Goal: Check status: Check status

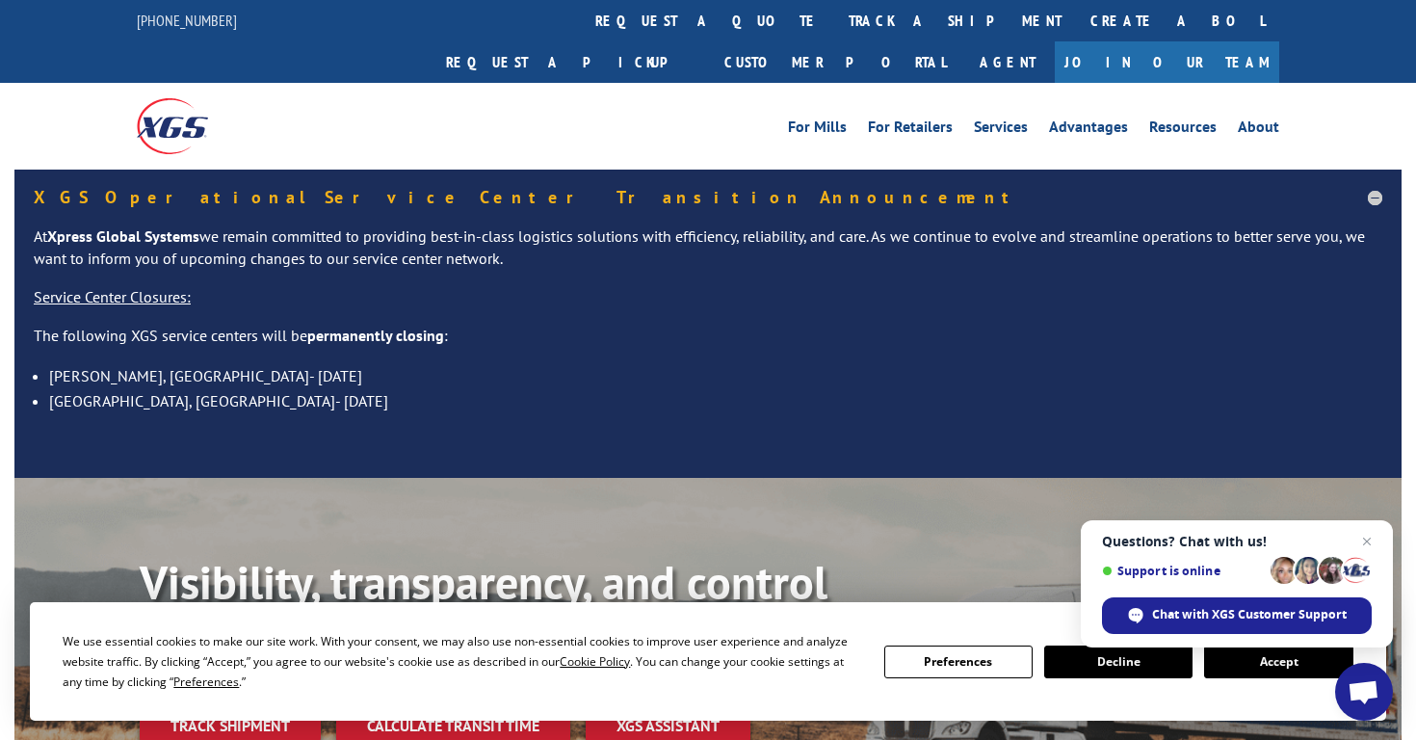
click at [1261, 658] on button "Accept" at bounding box center [1278, 661] width 148 height 33
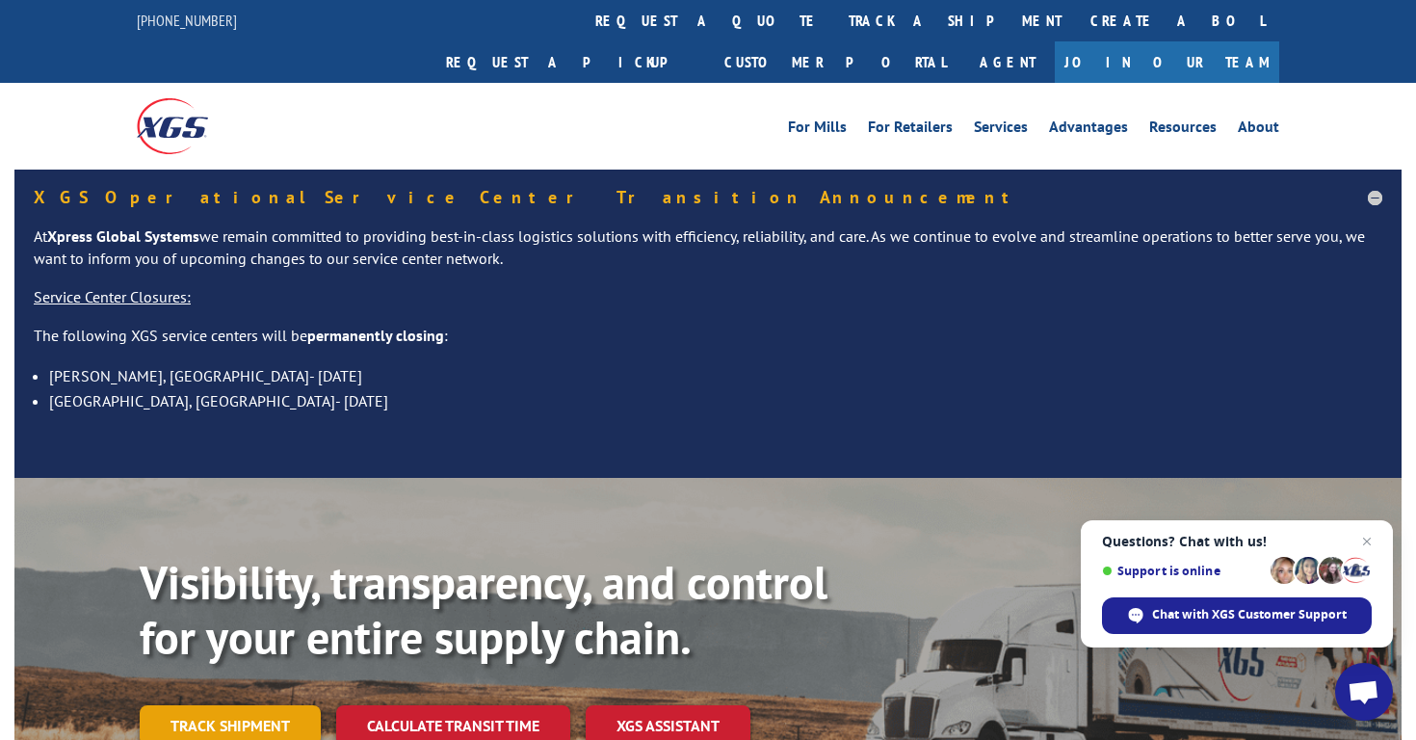
click at [266, 705] on link "Track shipment" at bounding box center [230, 725] width 181 height 40
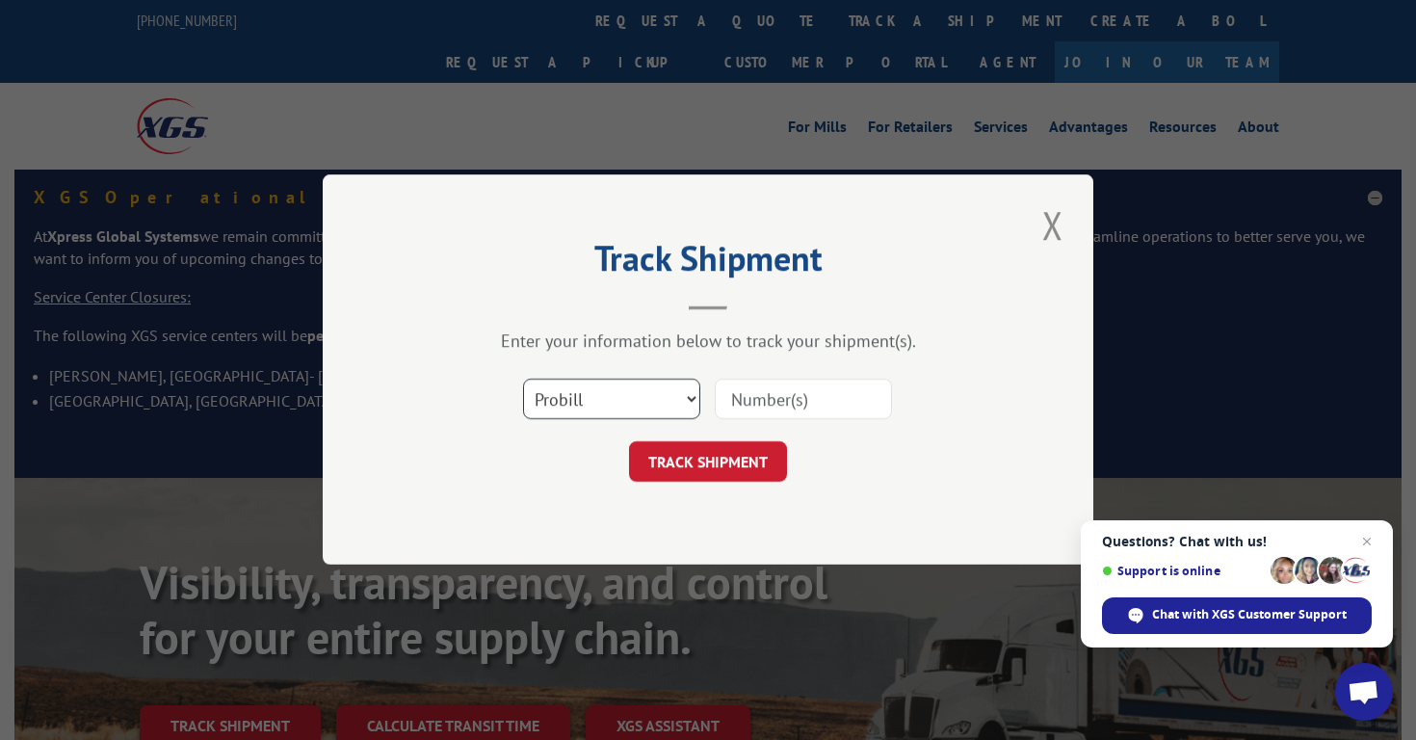
click at [589, 404] on select "Select category... Probill BOL PO" at bounding box center [611, 399] width 177 height 40
select select "bol"
click at [768, 398] on input at bounding box center [803, 399] width 177 height 40
click at [771, 400] on input at bounding box center [803, 399] width 177 height 40
click at [748, 404] on input at bounding box center [803, 399] width 177 height 40
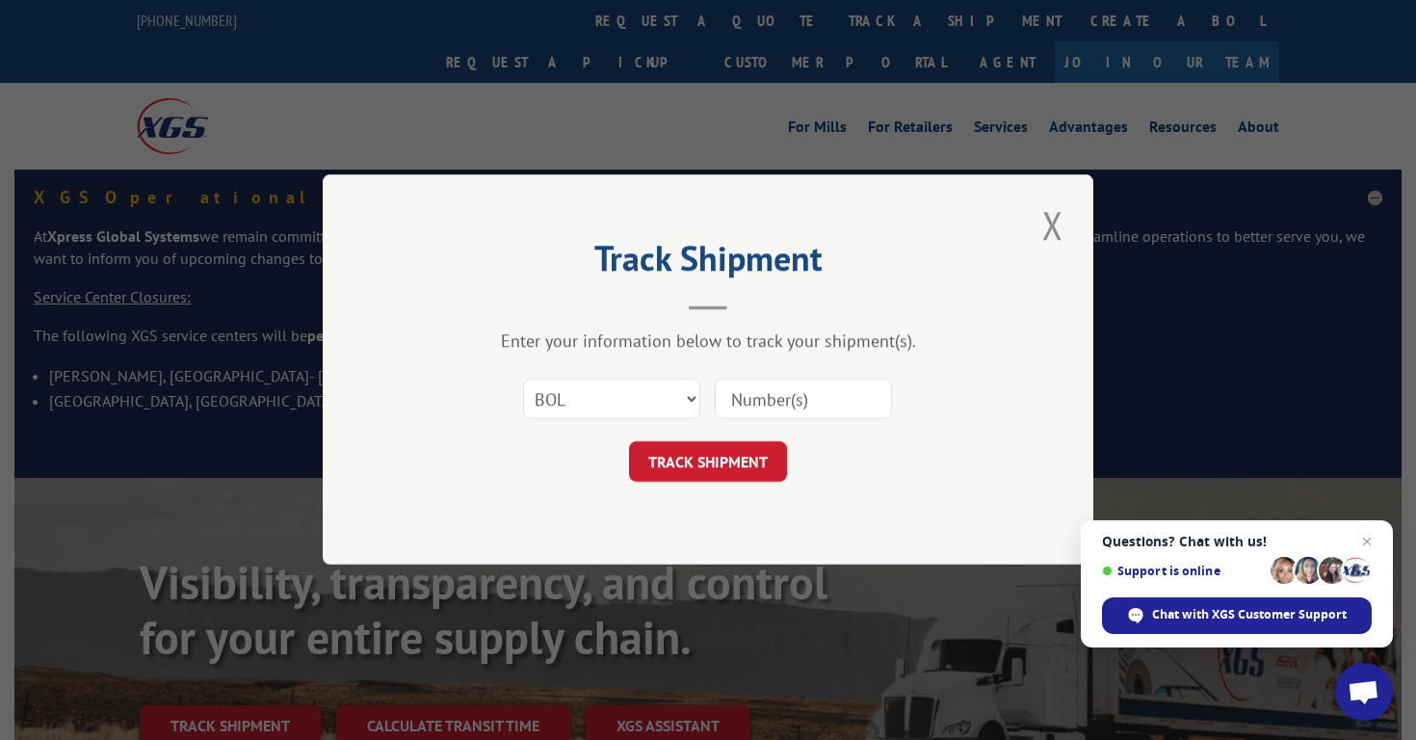
paste input "5844646"
type input "5844646"
click at [729, 463] on button "TRACK SHIPMENT" at bounding box center [708, 462] width 158 height 40
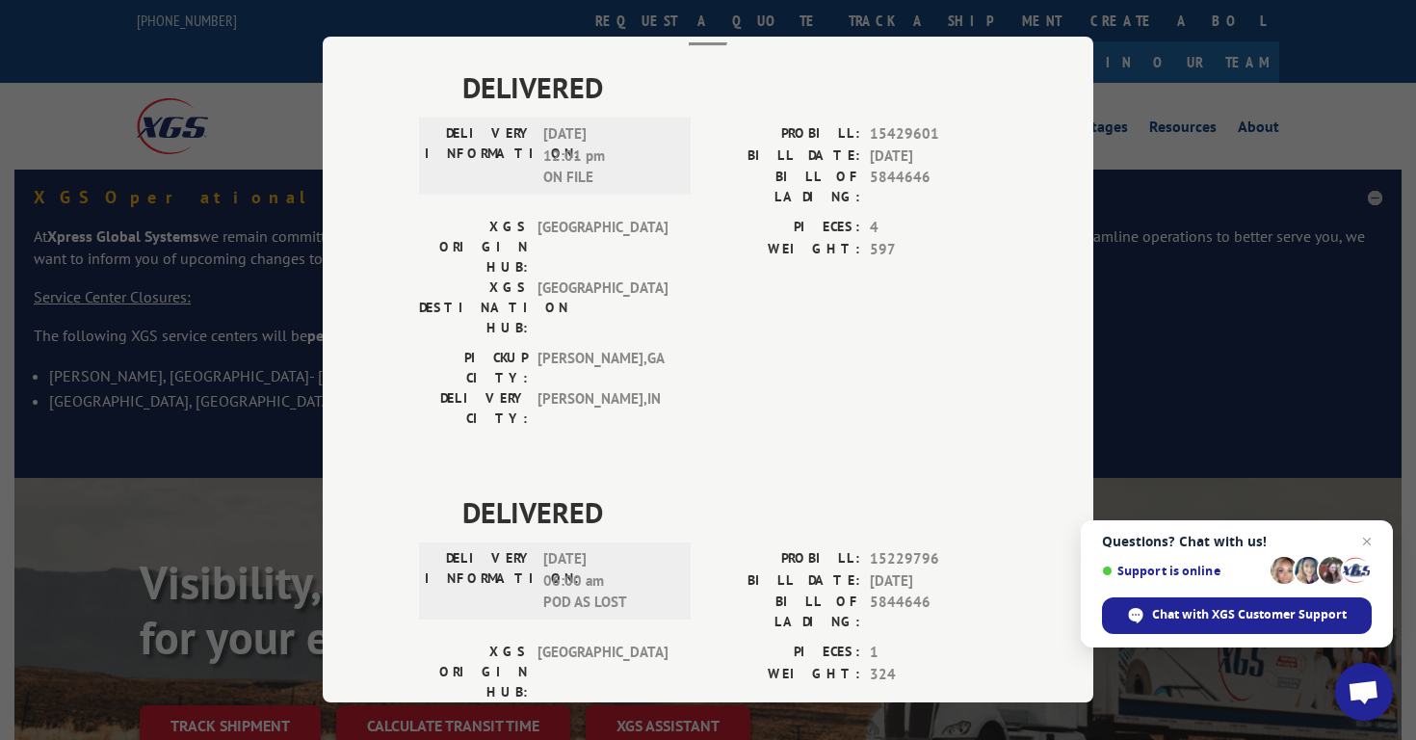
scroll to position [120, 0]
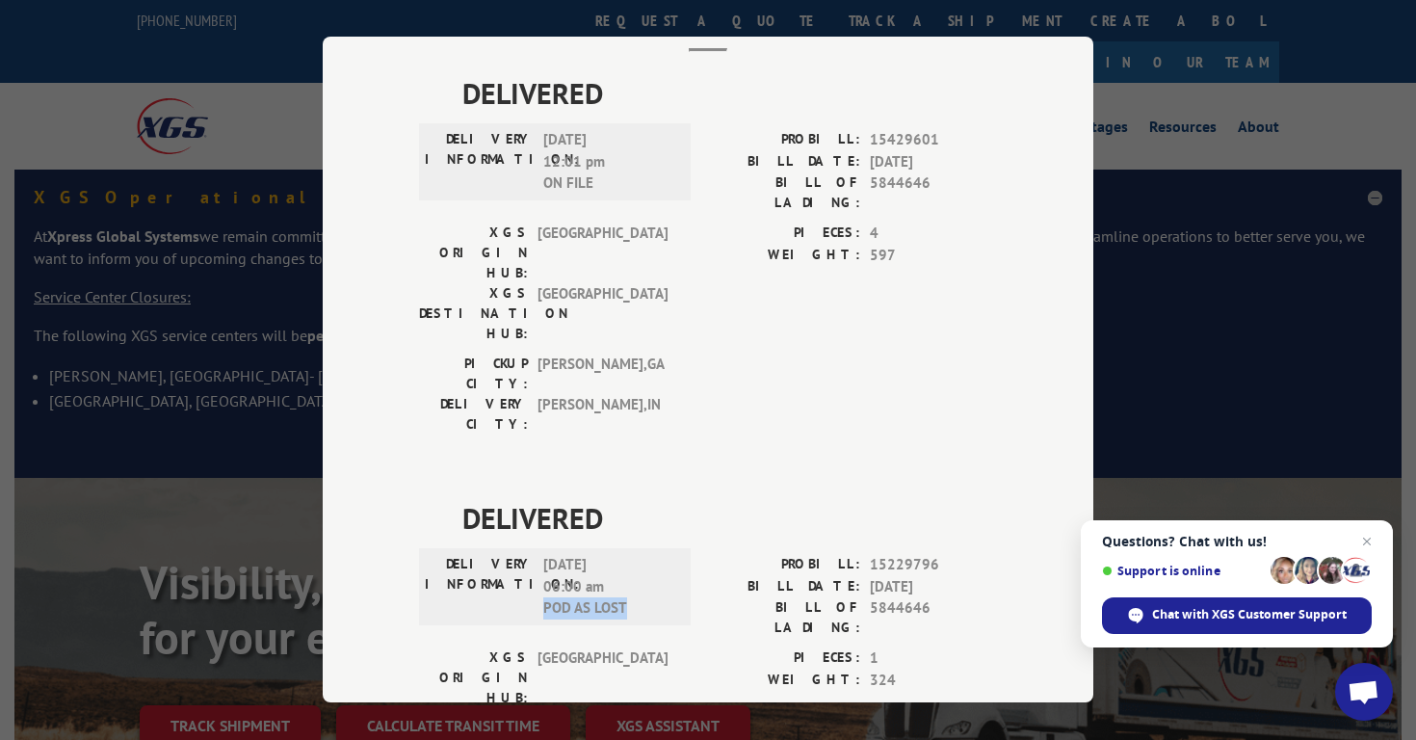
drag, startPoint x: 538, startPoint y: 496, endPoint x: 635, endPoint y: 519, distance: 99.0
click at [635, 554] on div "DELIVERY INFORMATION: [DATE] 06:00 am POD AS LOST" at bounding box center [555, 600] width 272 height 93
click at [685, 647] on div "XGS ORIGIN HUB: TUNNEL HILL XGS DESTINATION HUB: [GEOGRAPHIC_DATA] PIECES: 1 WE…" at bounding box center [708, 712] width 578 height 131
click at [1224, 389] on div "Track Shipment DELIVERED DELIVERY INFORMATION: [DATE] 12:01 pm ON FILE PROBILL:…" at bounding box center [708, 370] width 1416 height 740
click at [1118, 94] on div "Track Shipment DELIVERED DELIVERY INFORMATION: [DATE] 12:01 pm ON FILE PROBILL:…" at bounding box center [708, 370] width 1416 height 740
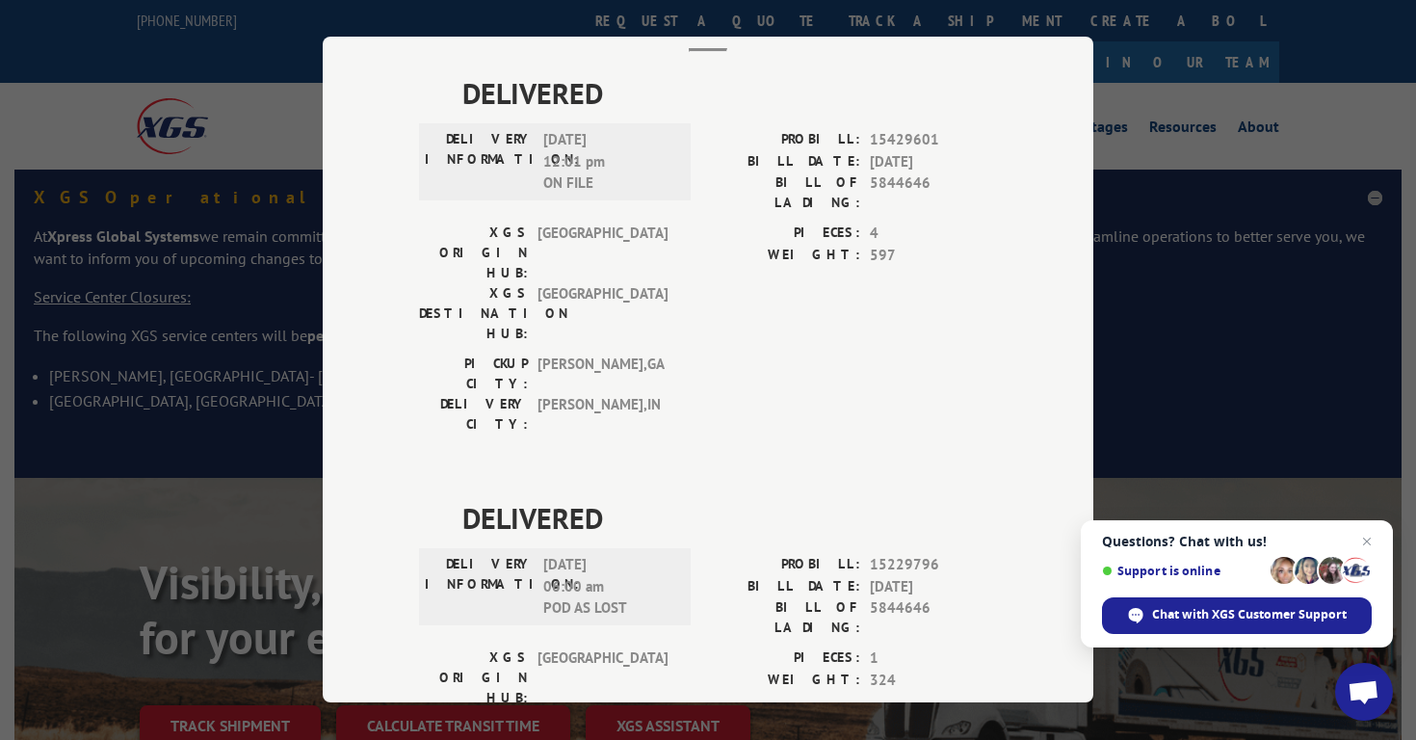
click at [739, 90] on span "DELIVERED" at bounding box center [729, 92] width 534 height 43
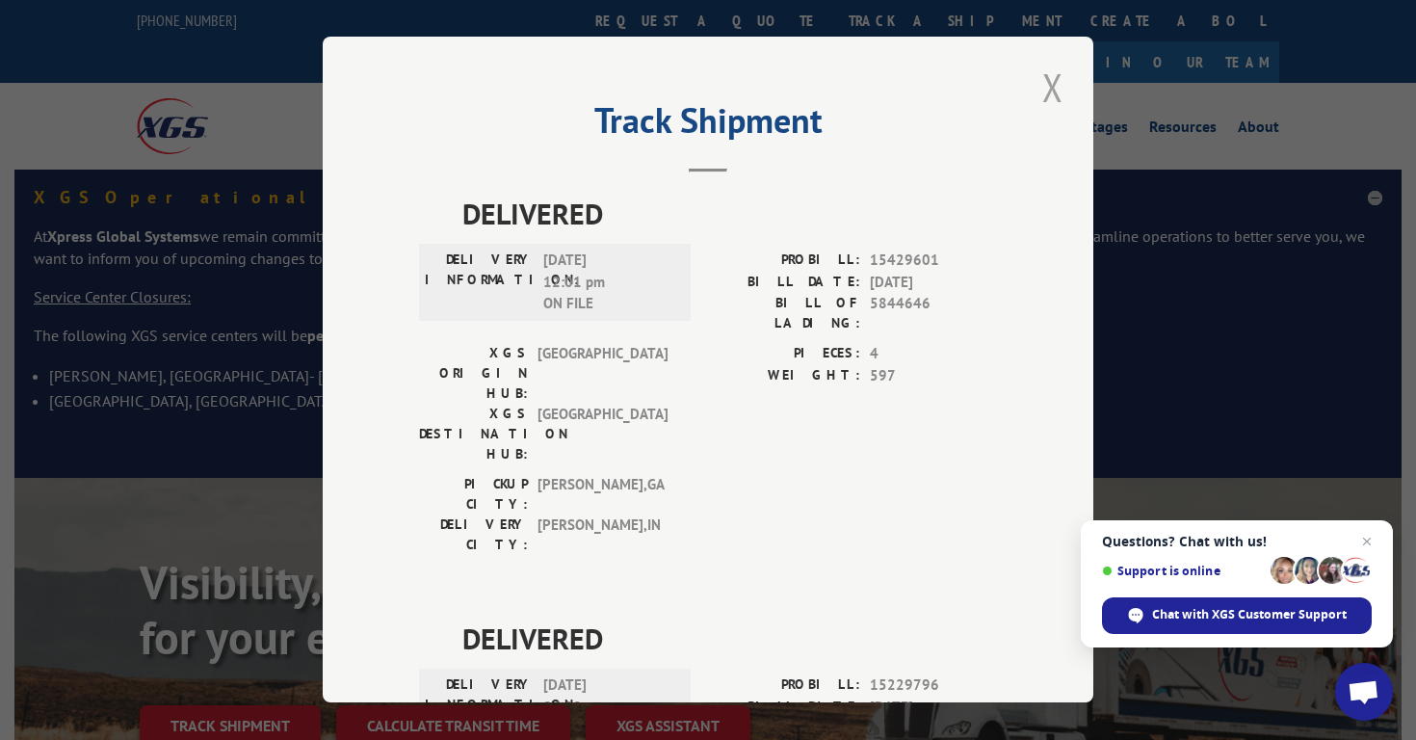
click at [1043, 92] on button "Close modal" at bounding box center [1052, 87] width 33 height 53
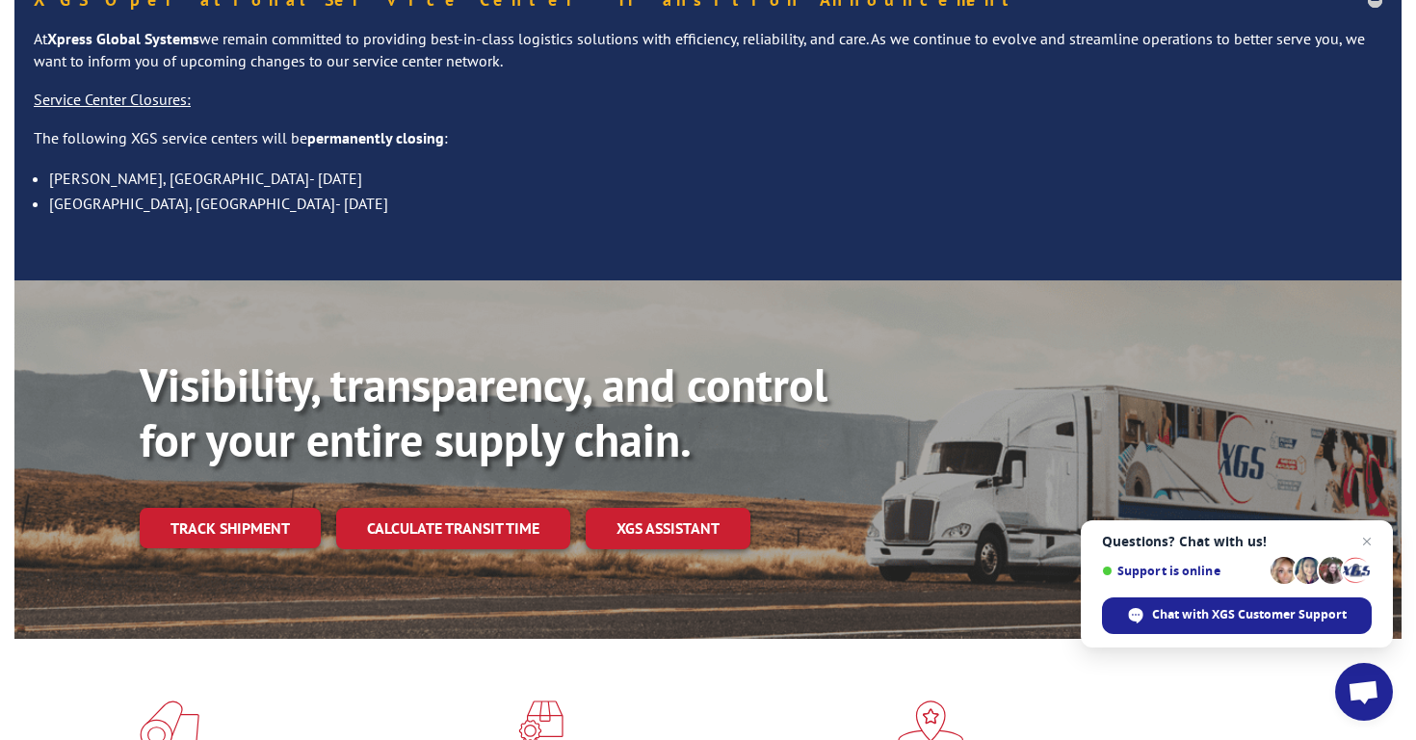
scroll to position [215, 0]
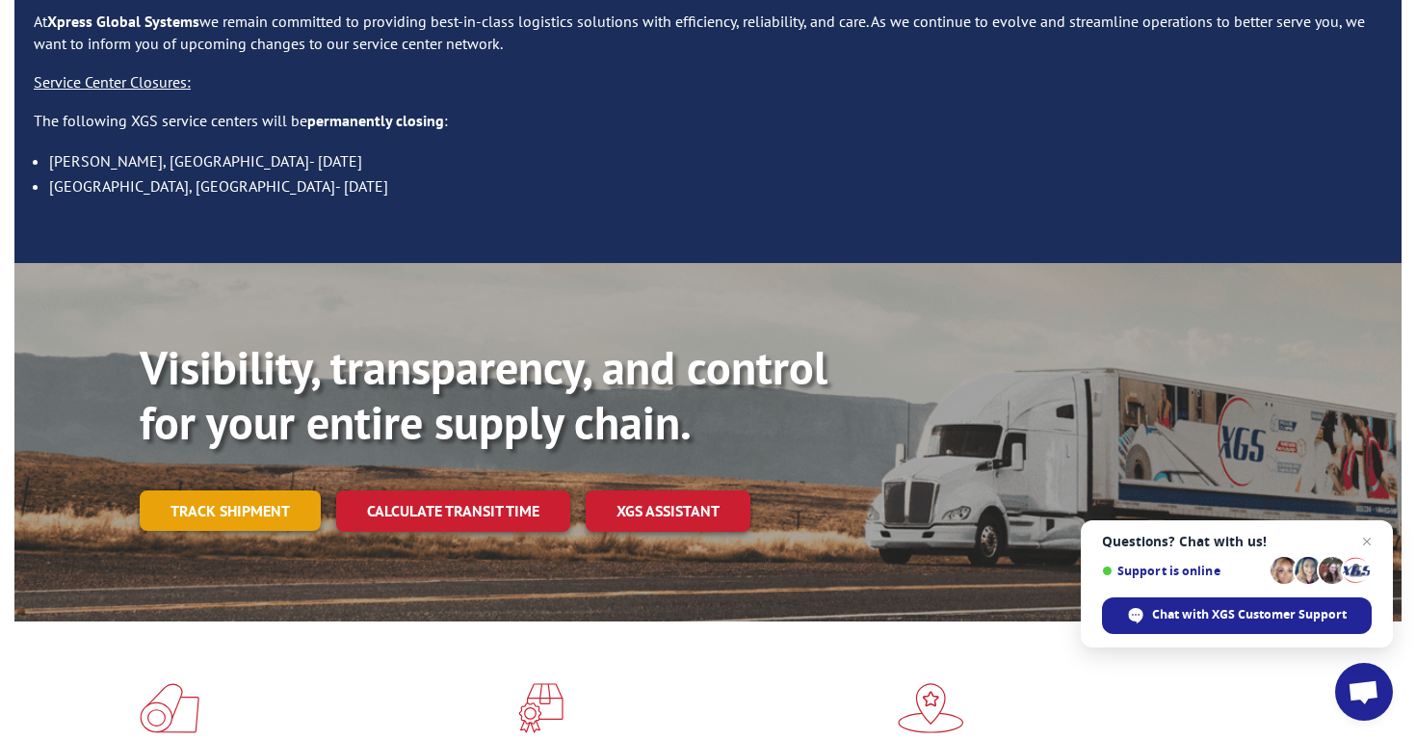
click at [271, 490] on link "Track shipment" at bounding box center [230, 510] width 181 height 40
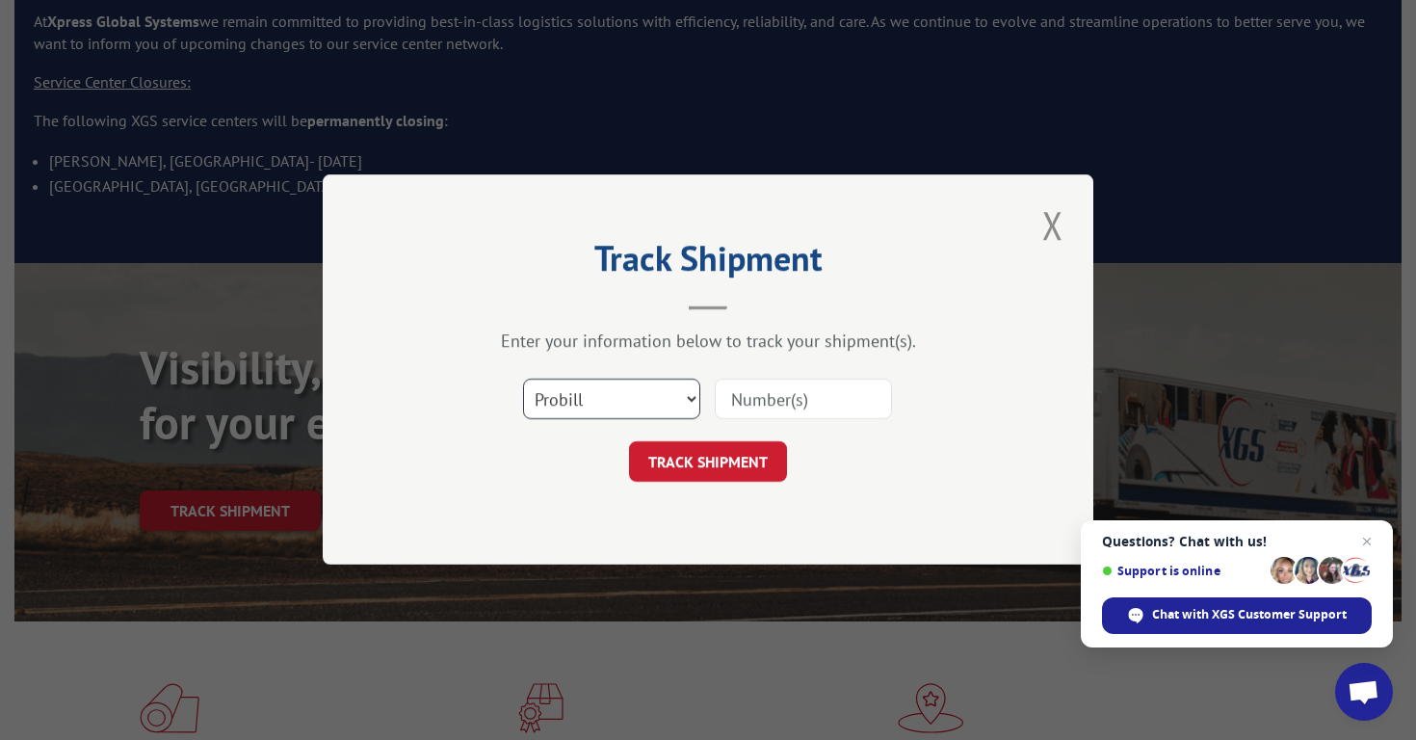
click at [657, 396] on select "Select category... Probill BOL PO" at bounding box center [611, 399] width 177 height 40
select select "bol"
click at [813, 402] on input at bounding box center [803, 399] width 177 height 40
paste input "5890518"
type input "5890518"
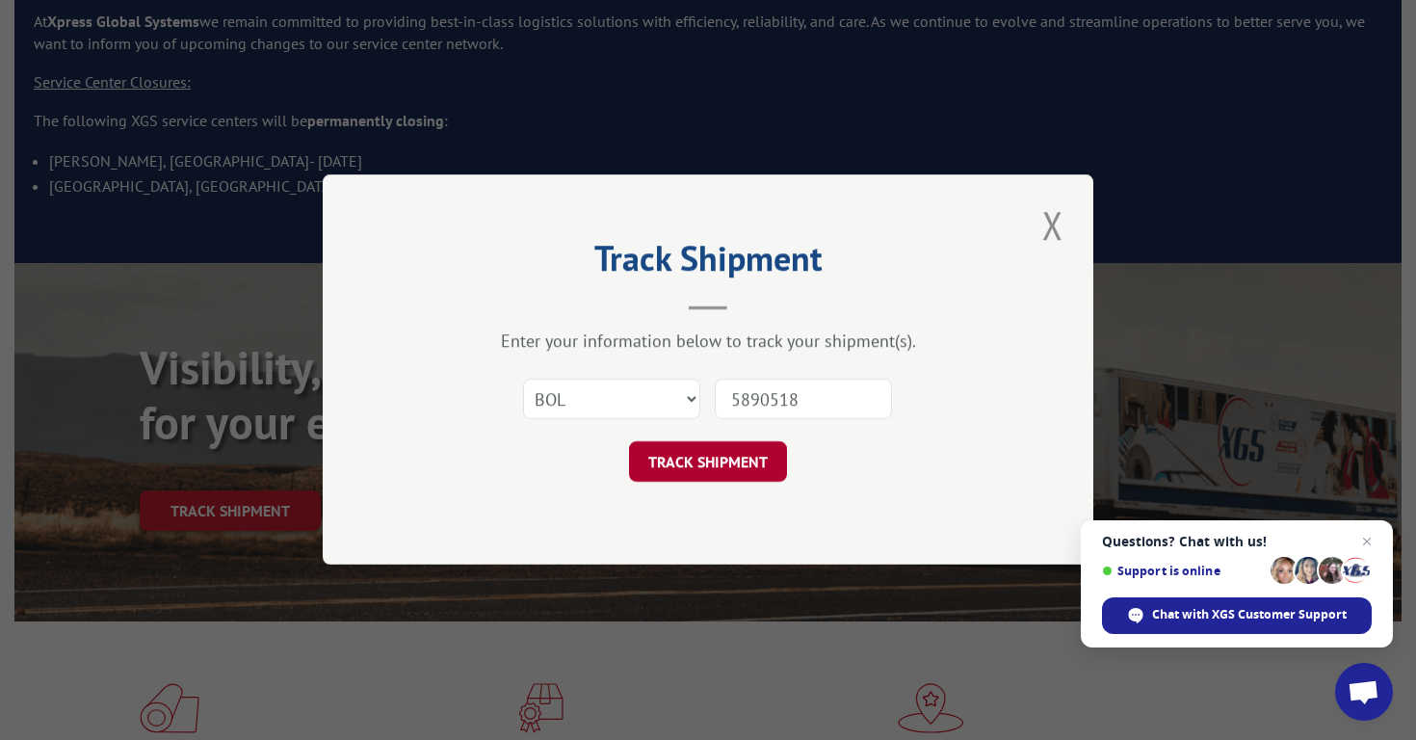
click at [765, 454] on button "TRACK SHIPMENT" at bounding box center [708, 462] width 158 height 40
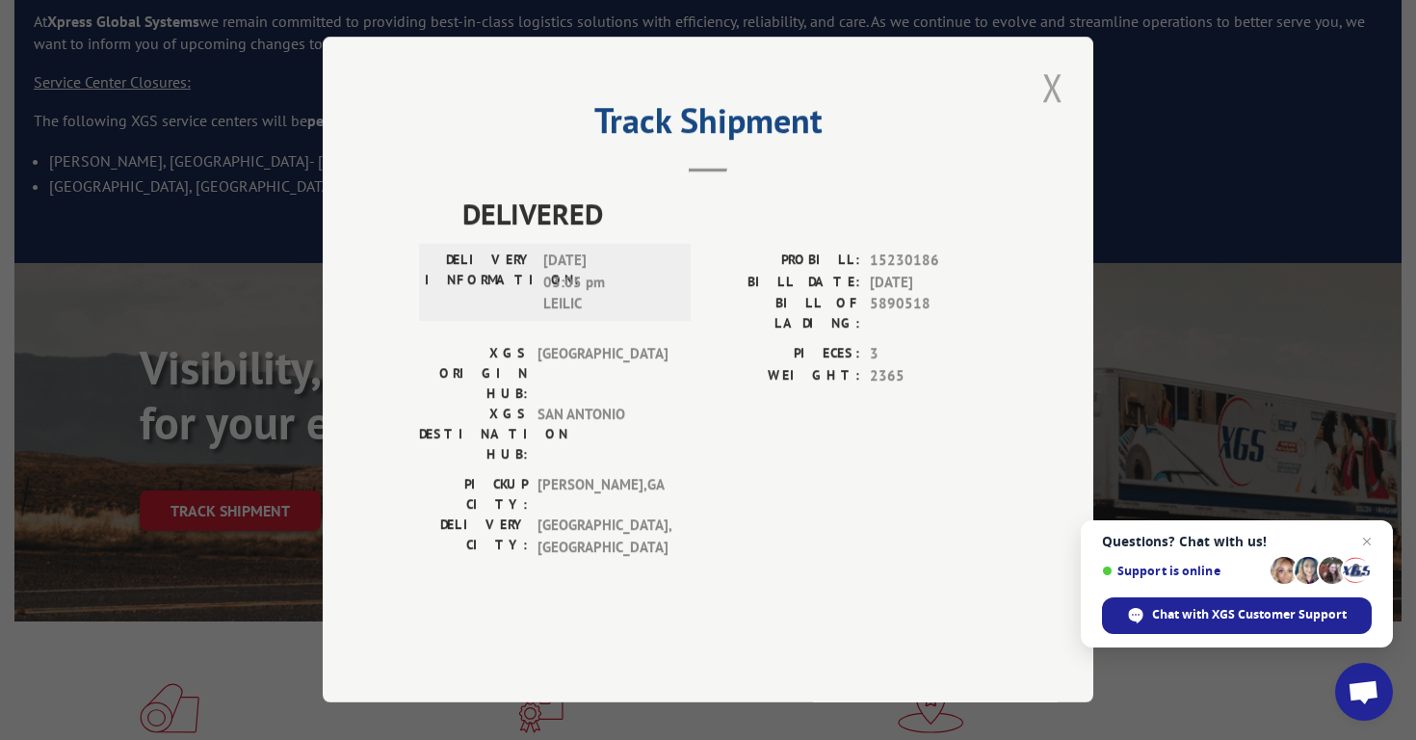
click at [1039, 114] on button "Close modal" at bounding box center [1052, 87] width 33 height 53
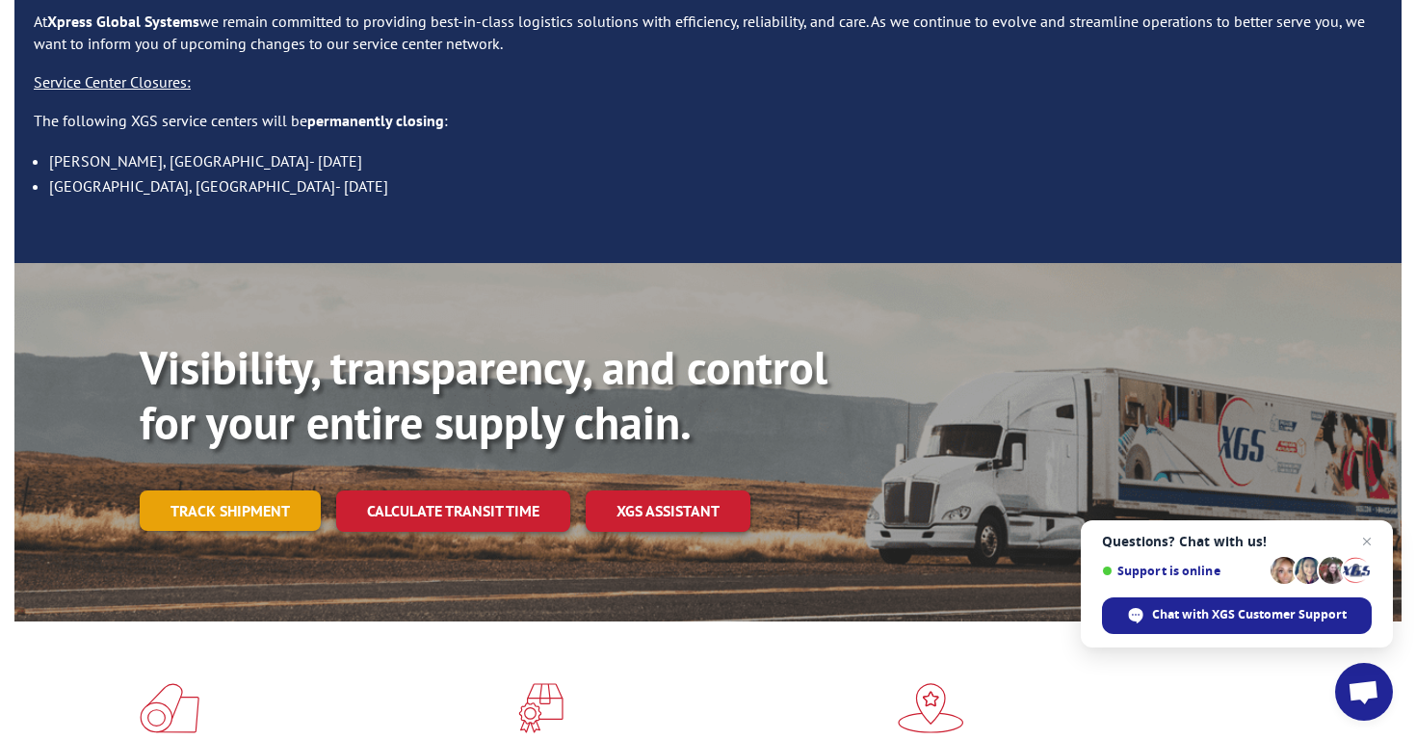
click at [282, 490] on link "Track shipment" at bounding box center [230, 510] width 181 height 40
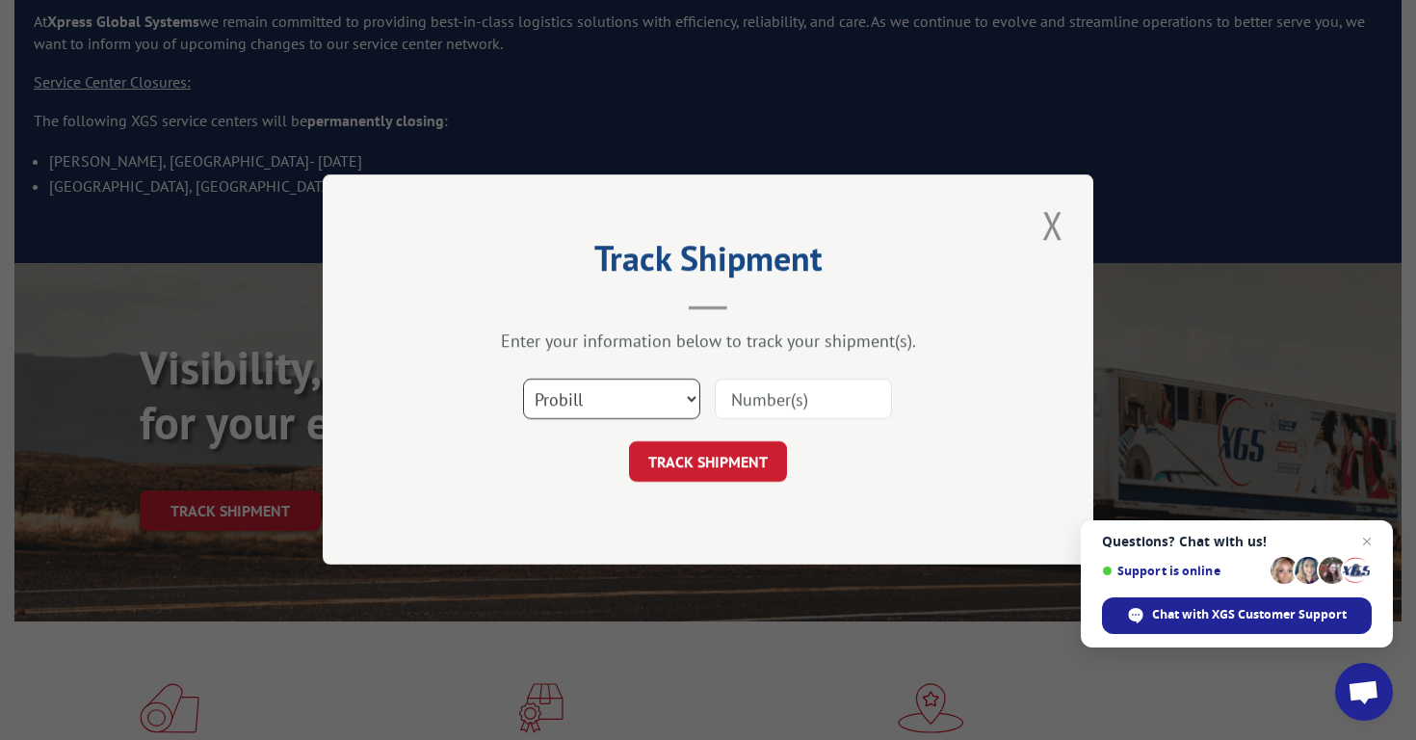
click at [627, 404] on select "Select category... Probill BOL PO" at bounding box center [611, 399] width 177 height 40
select select "bol"
click at [777, 405] on input at bounding box center [803, 399] width 177 height 40
paste input "5944200"
type input "5944200"
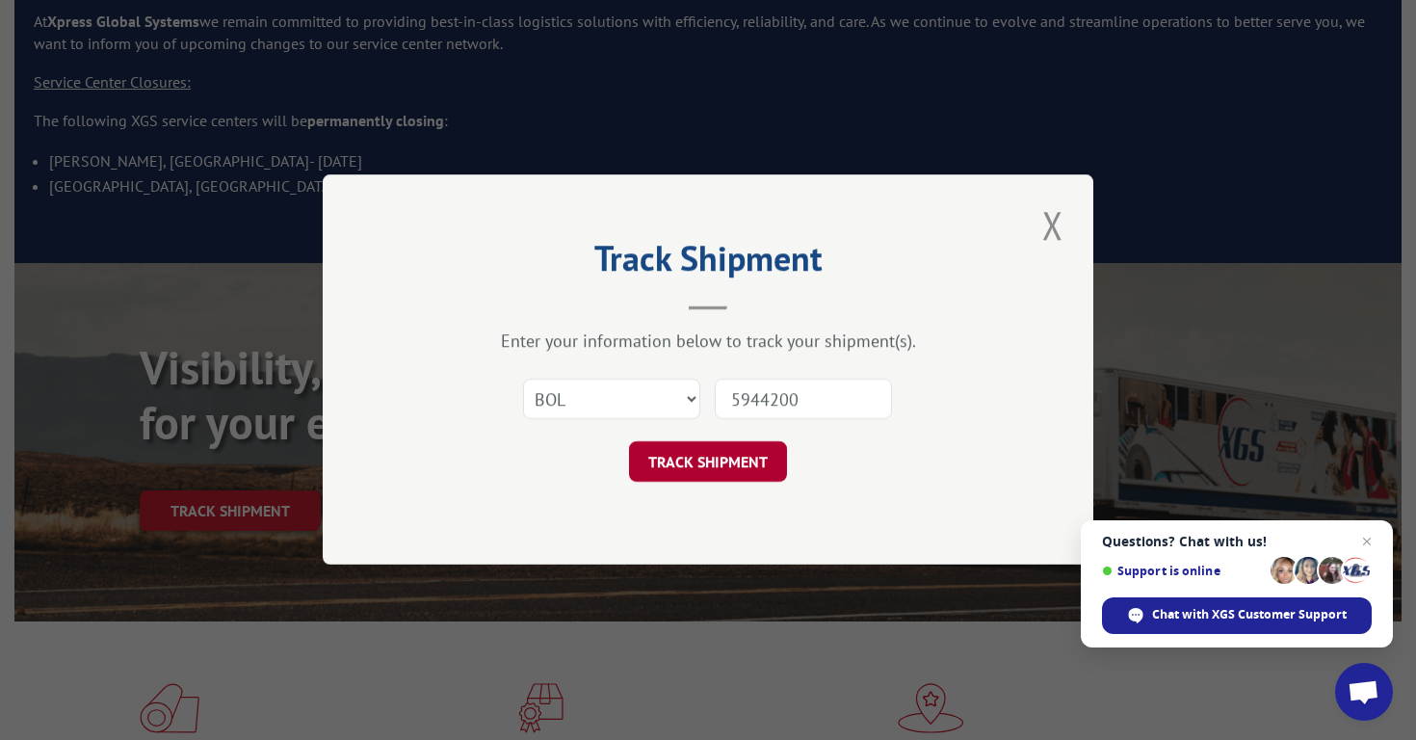
click at [744, 467] on button "TRACK SHIPMENT" at bounding box center [708, 462] width 158 height 40
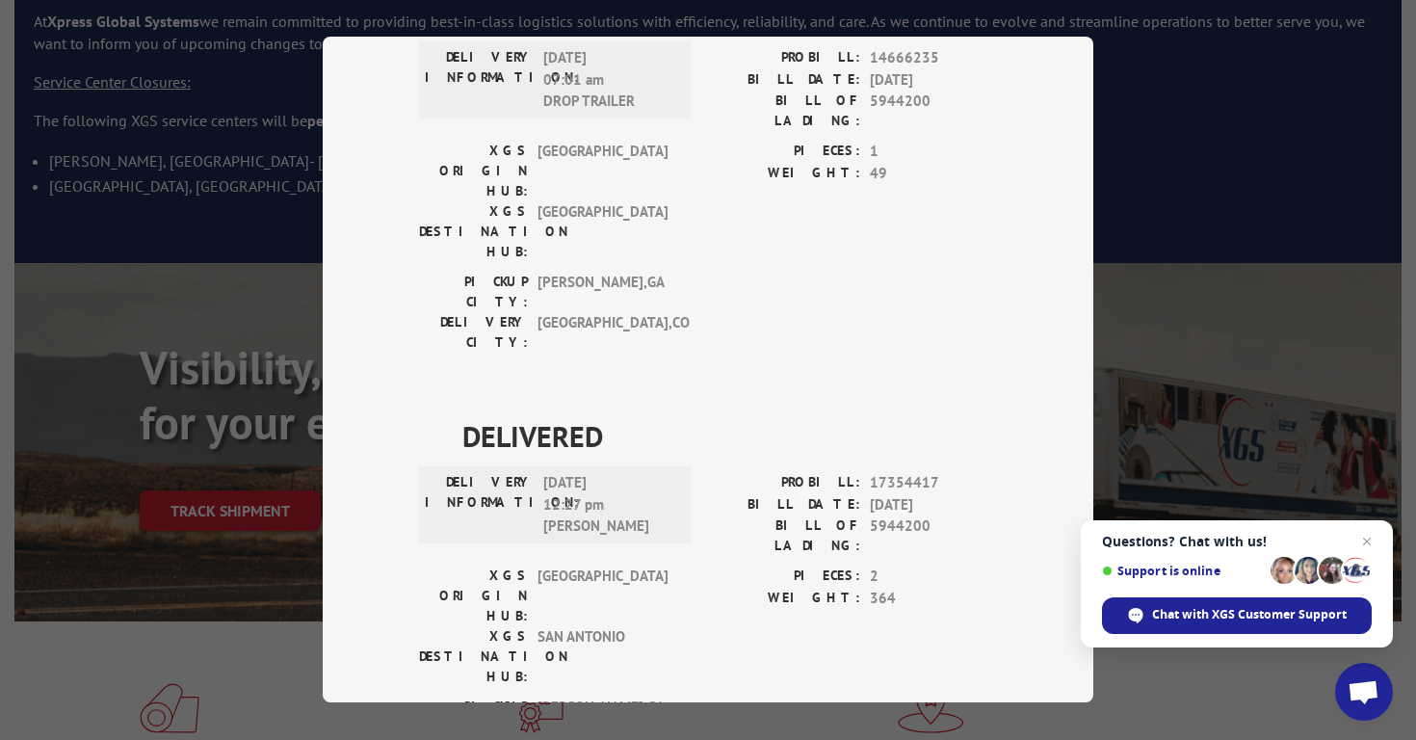
scroll to position [0, 0]
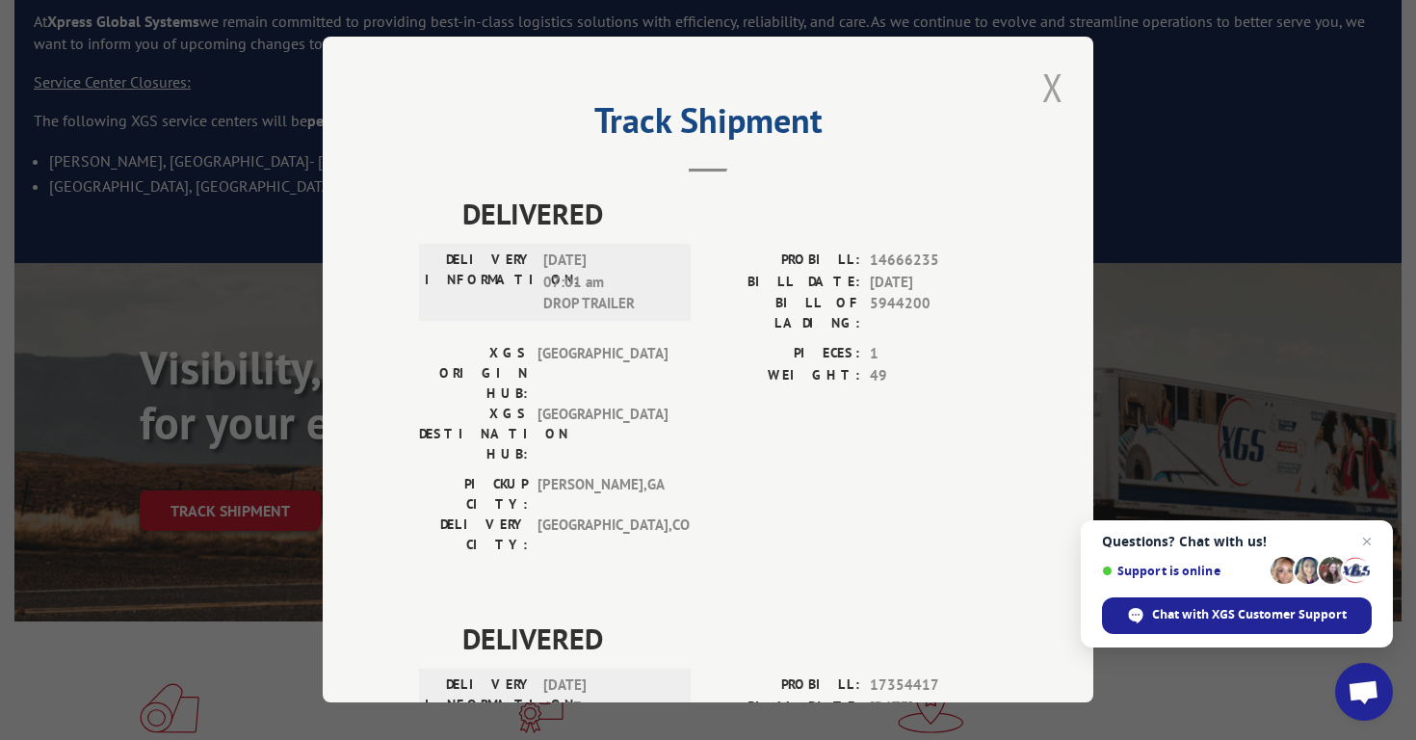
click at [1058, 89] on button "Close modal" at bounding box center [1052, 87] width 33 height 53
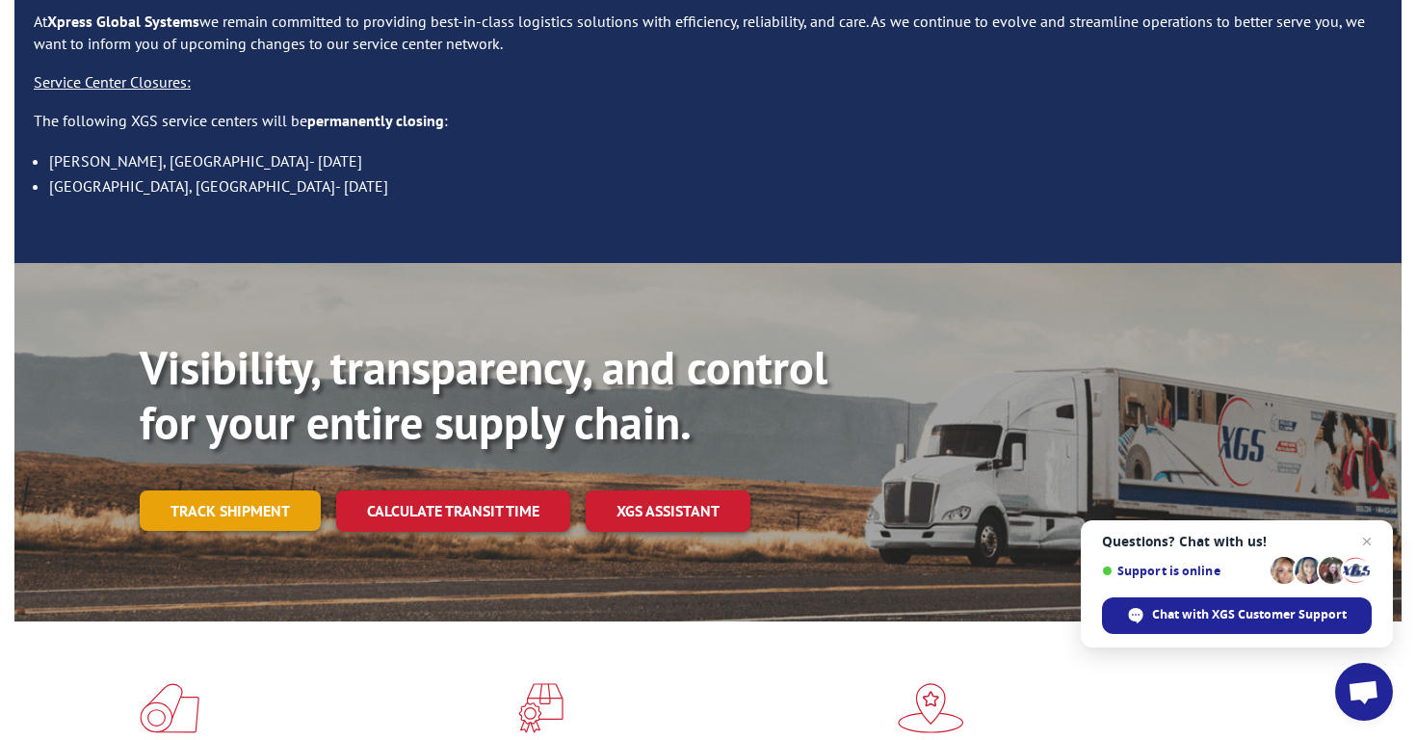
click at [209, 490] on link "Track shipment" at bounding box center [230, 510] width 181 height 40
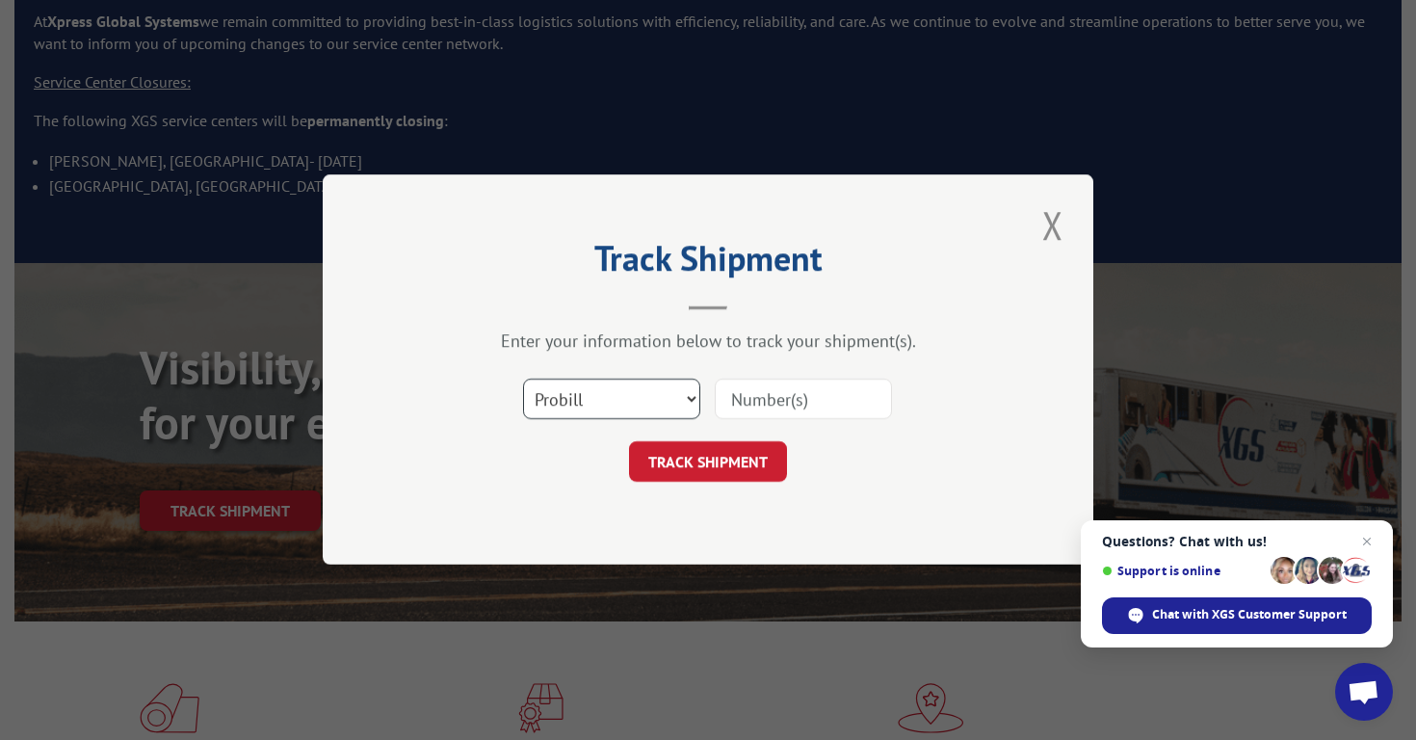
click at [609, 398] on select "Select category... Probill BOL PO" at bounding box center [611, 399] width 177 height 40
select select "bol"
click at [797, 399] on input at bounding box center [803, 399] width 177 height 40
paste input "5844646"
type input "5844646"
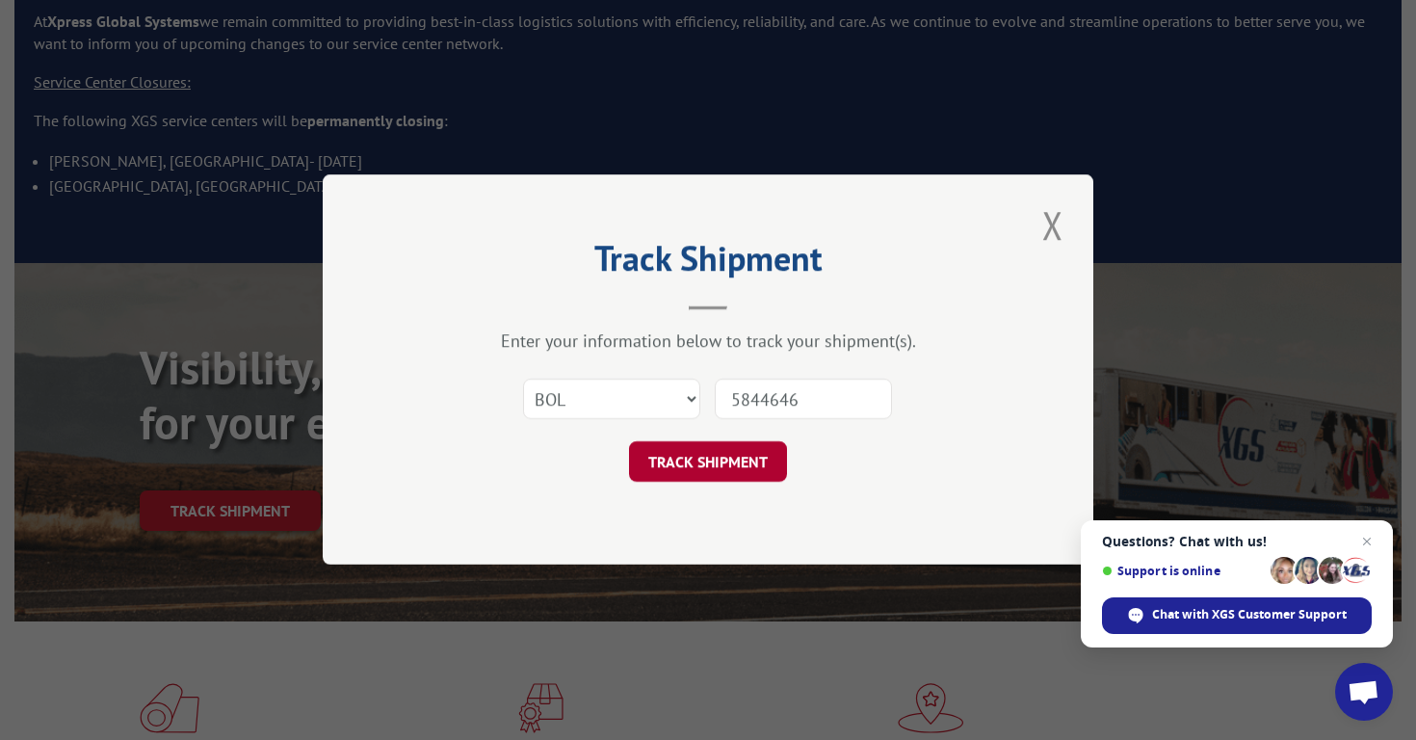
click at [740, 459] on button "TRACK SHIPMENT" at bounding box center [708, 462] width 158 height 40
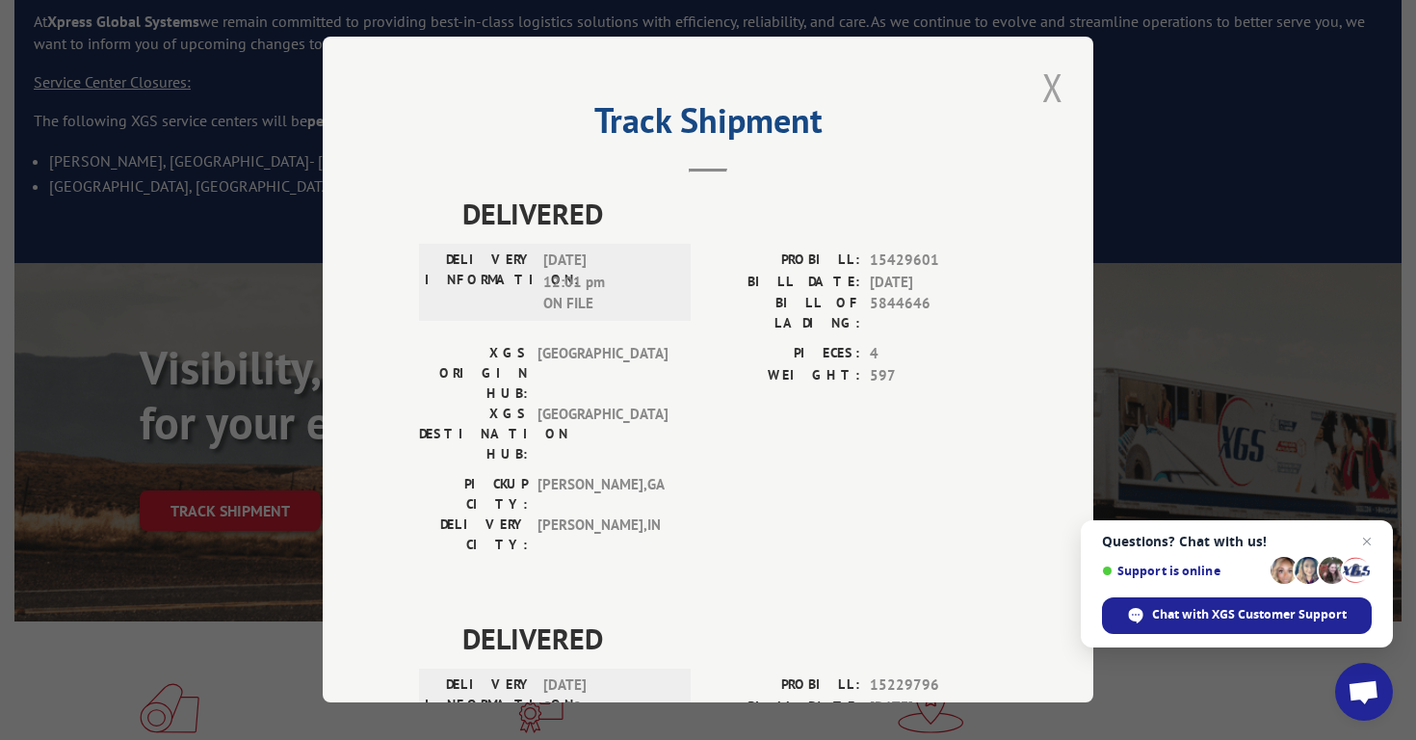
click at [1054, 88] on button "Close modal" at bounding box center [1052, 87] width 33 height 53
